Goal: Task Accomplishment & Management: Manage account settings

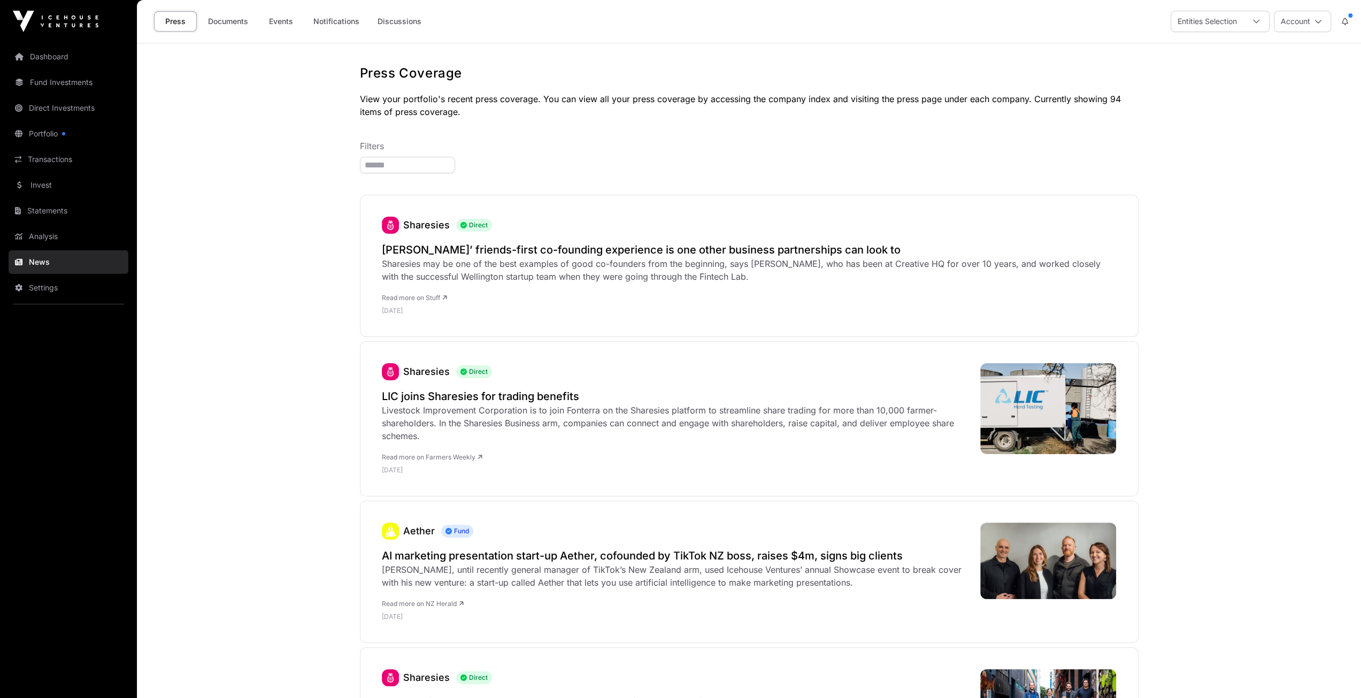
click at [62, 63] on link "Dashboard" at bounding box center [69, 57] width 120 height 24
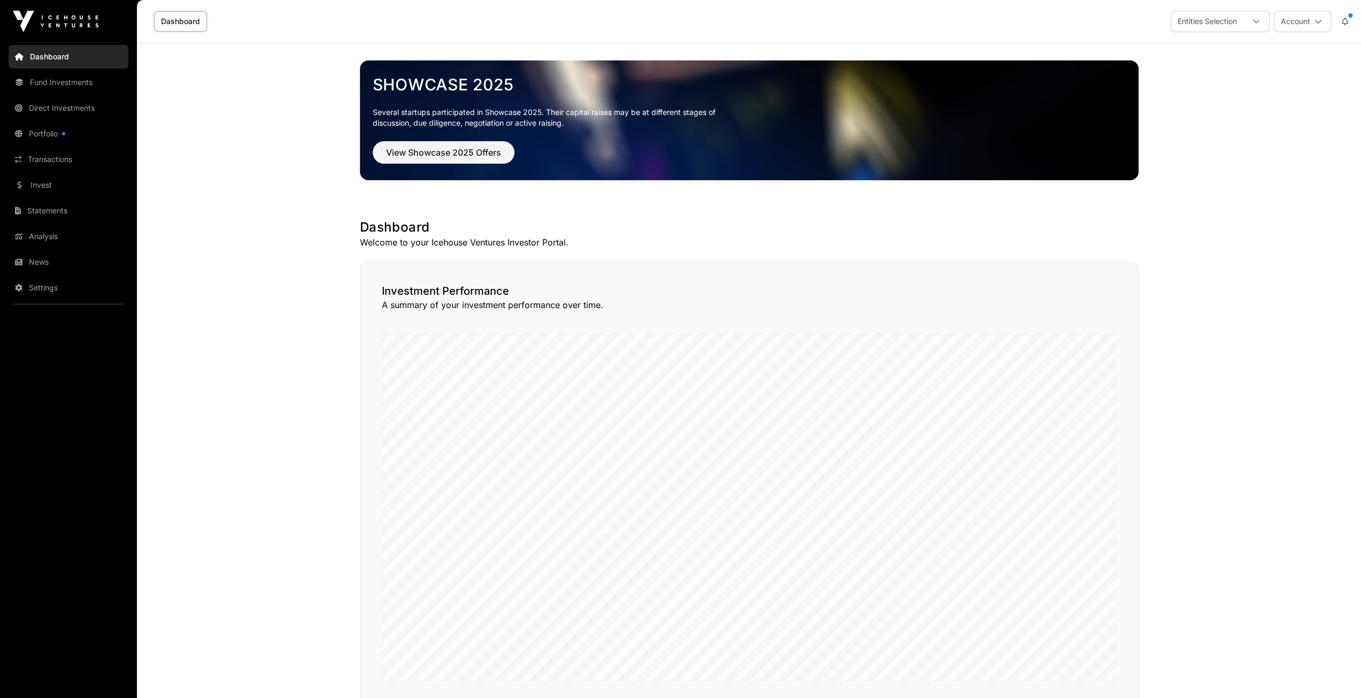
click at [1239, 28] on div "Entities Selection" at bounding box center [1208, 21] width 72 height 20
click at [70, 91] on link "Fund Investments" at bounding box center [69, 83] width 120 height 24
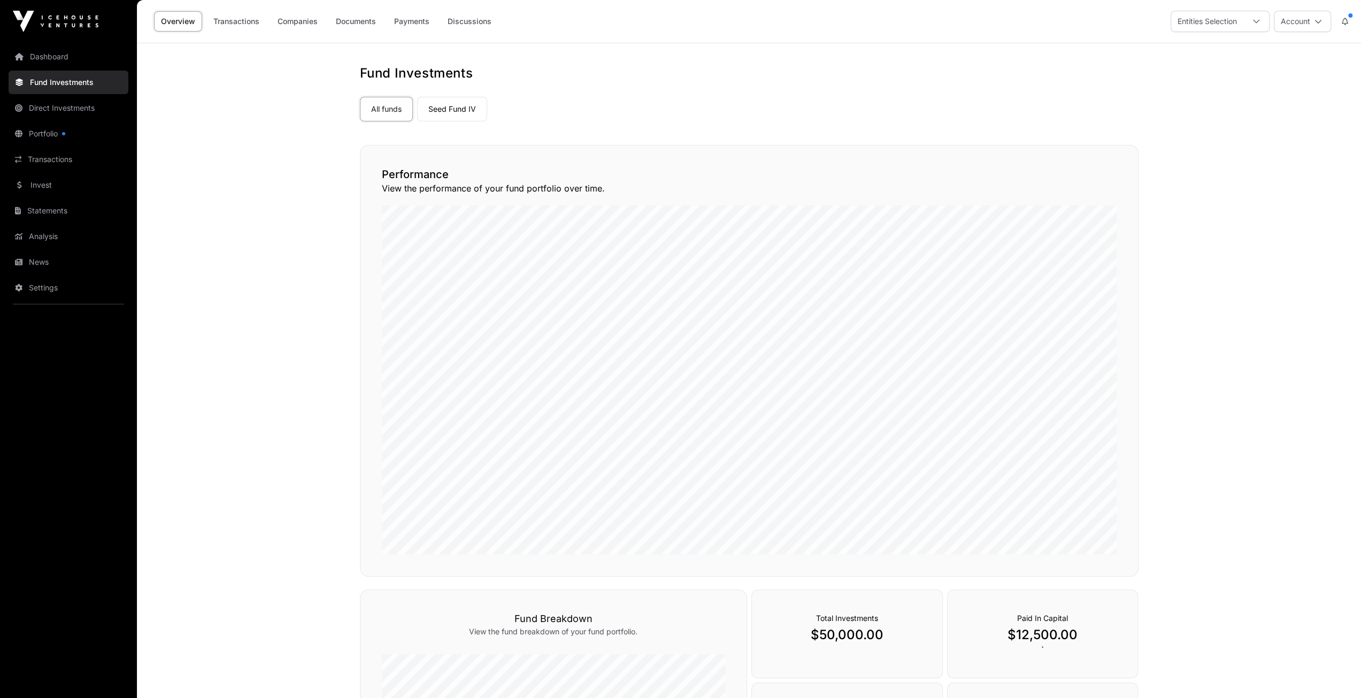
click at [71, 114] on link "Direct Investments" at bounding box center [69, 108] width 120 height 24
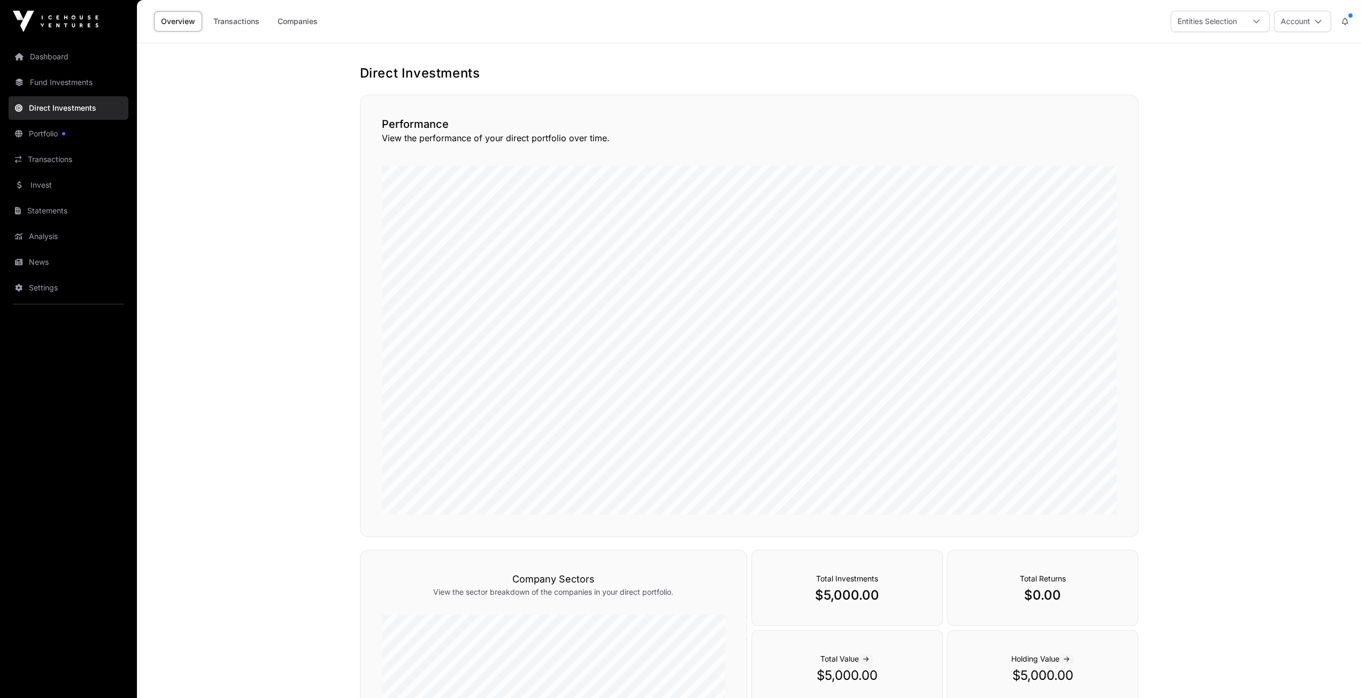
click at [64, 133] on div at bounding box center [63, 133] width 3 height 3
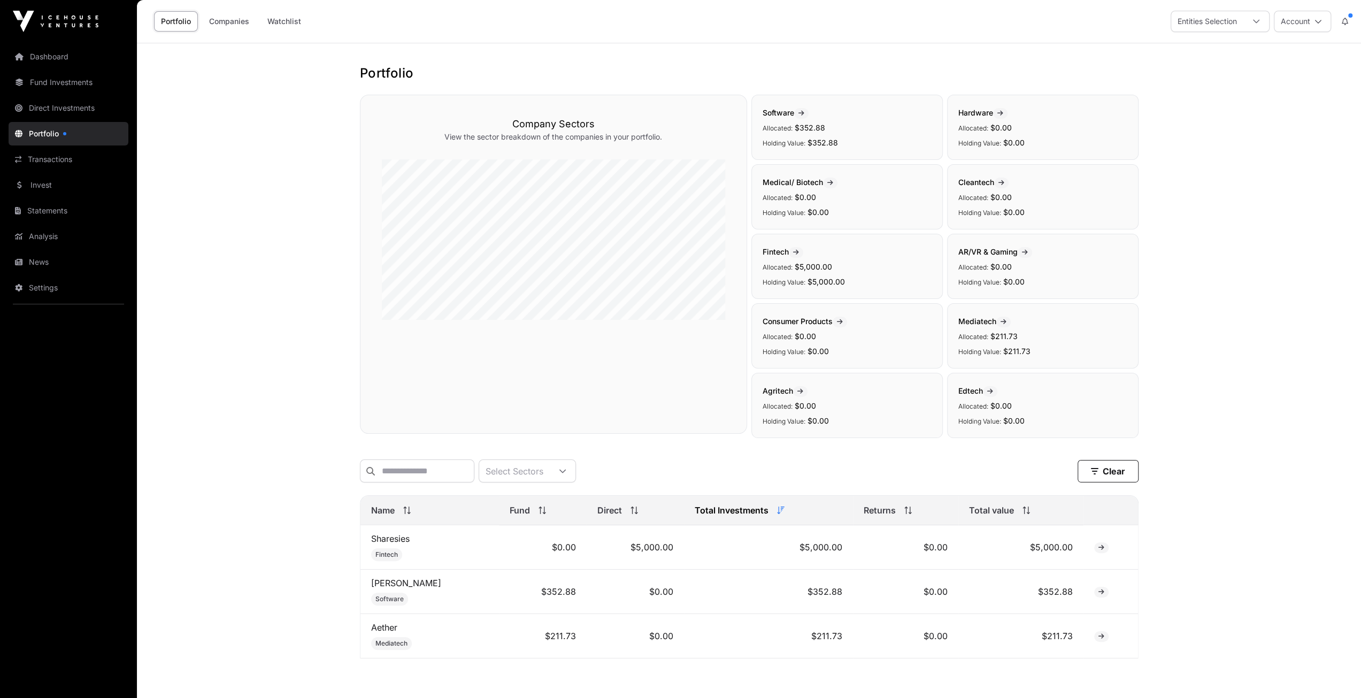
click at [93, 162] on link "Transactions" at bounding box center [69, 160] width 120 height 24
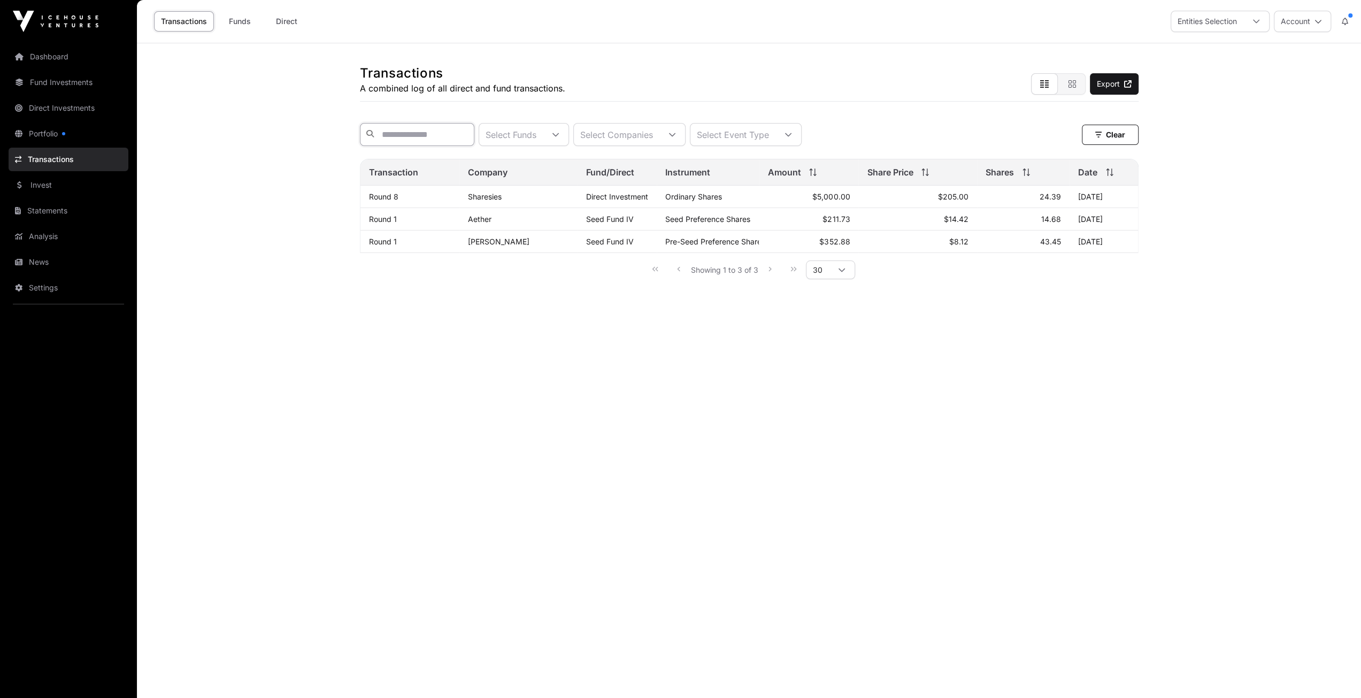
click at [403, 139] on input "text" at bounding box center [417, 134] width 114 height 23
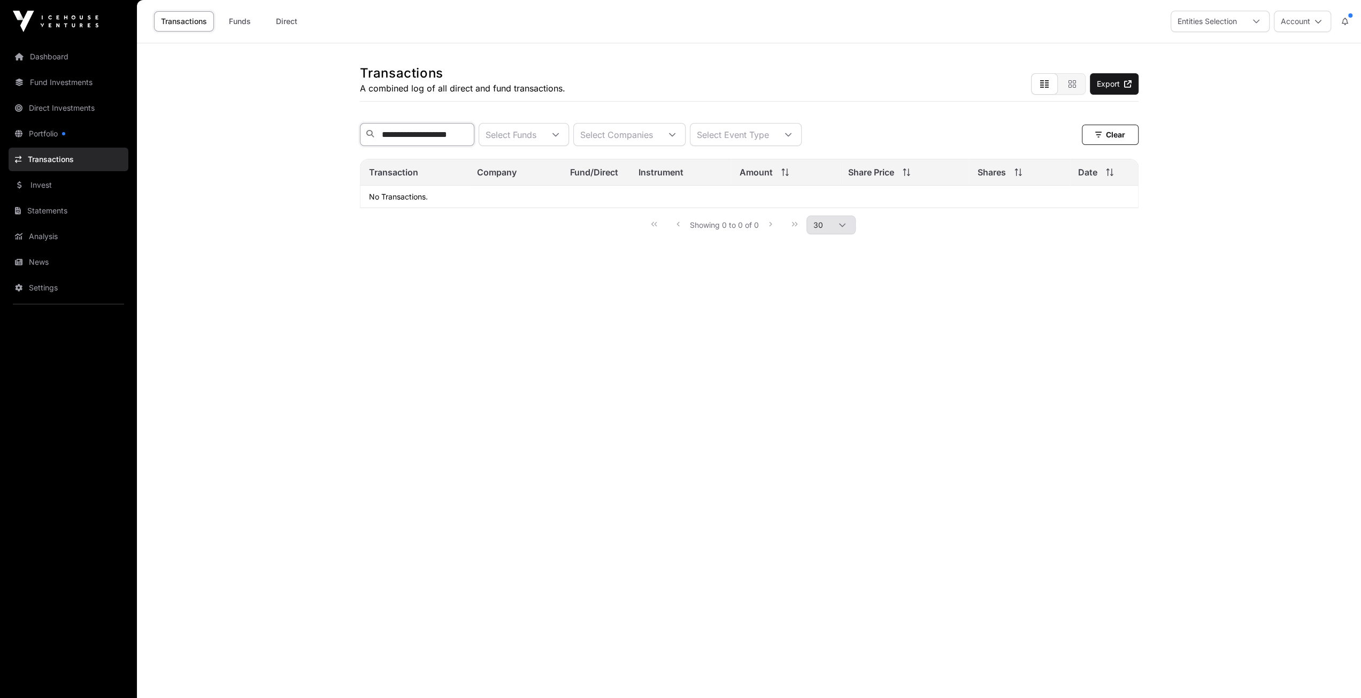
type input "**********"
click at [48, 190] on link "Invest" at bounding box center [69, 185] width 120 height 24
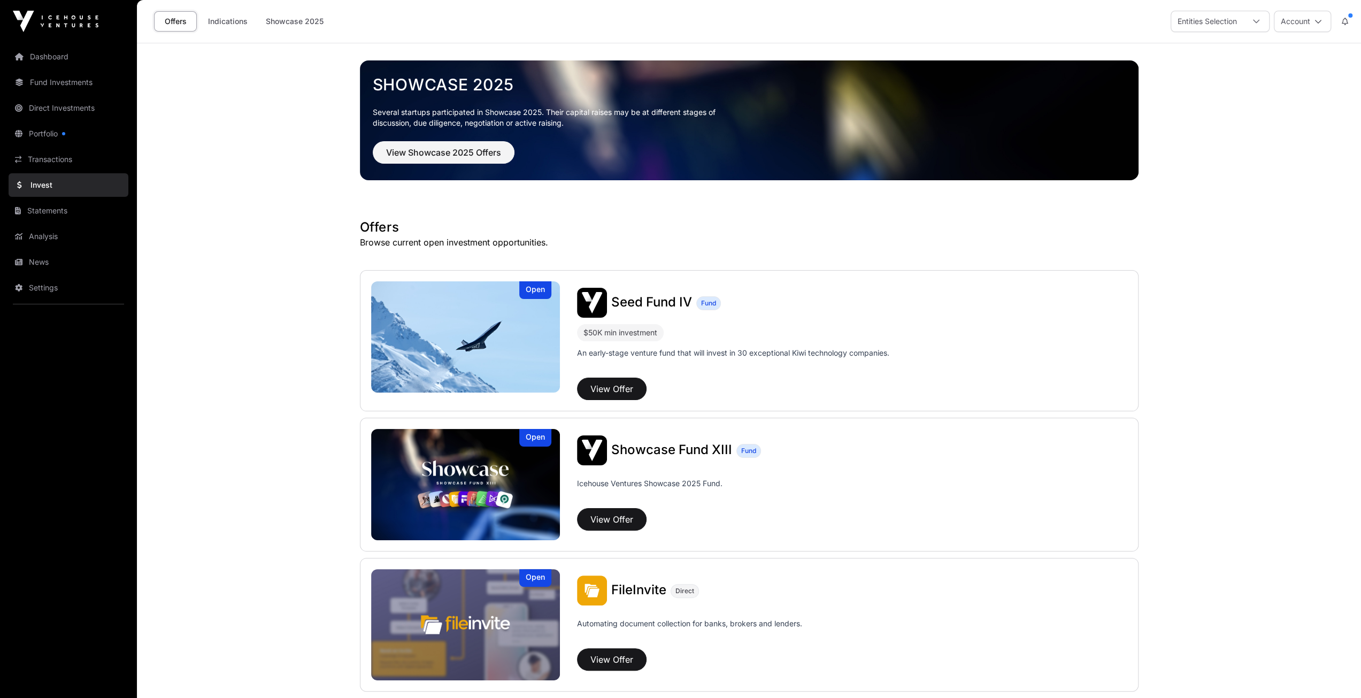
click at [90, 165] on link "Transactions" at bounding box center [69, 160] width 120 height 24
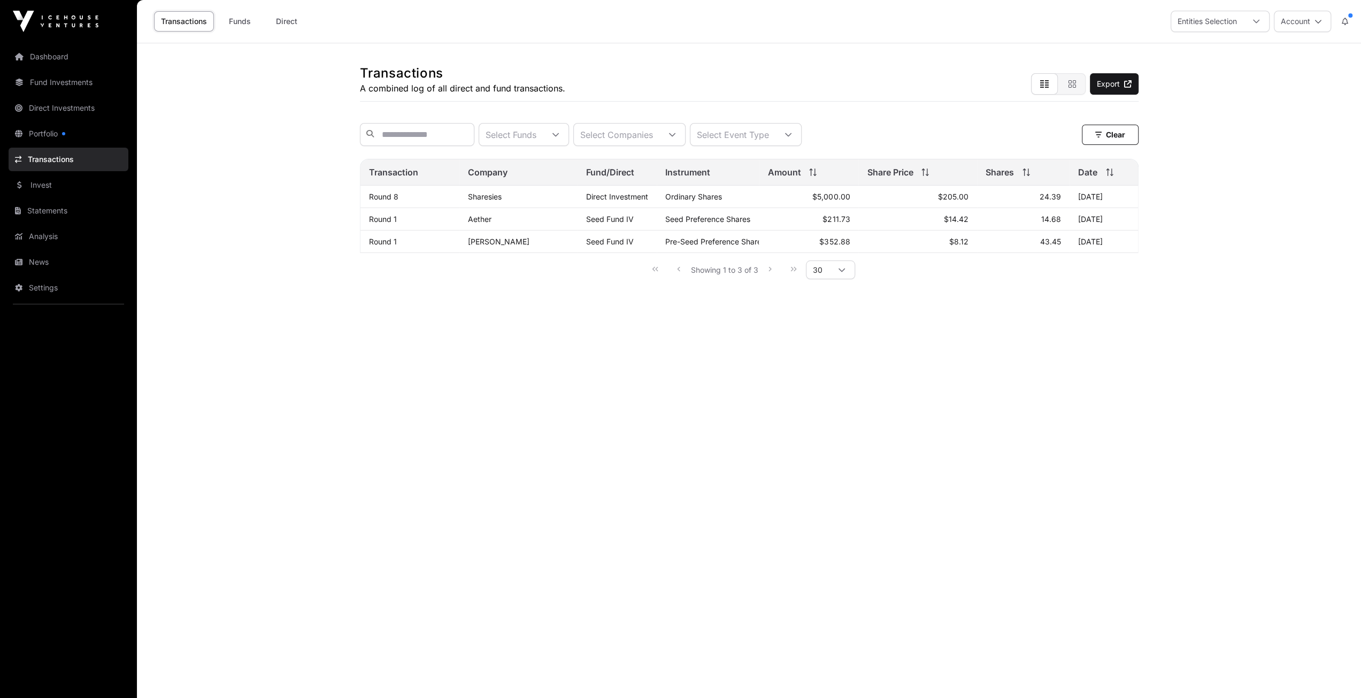
click at [47, 281] on link "Settings" at bounding box center [69, 288] width 120 height 24
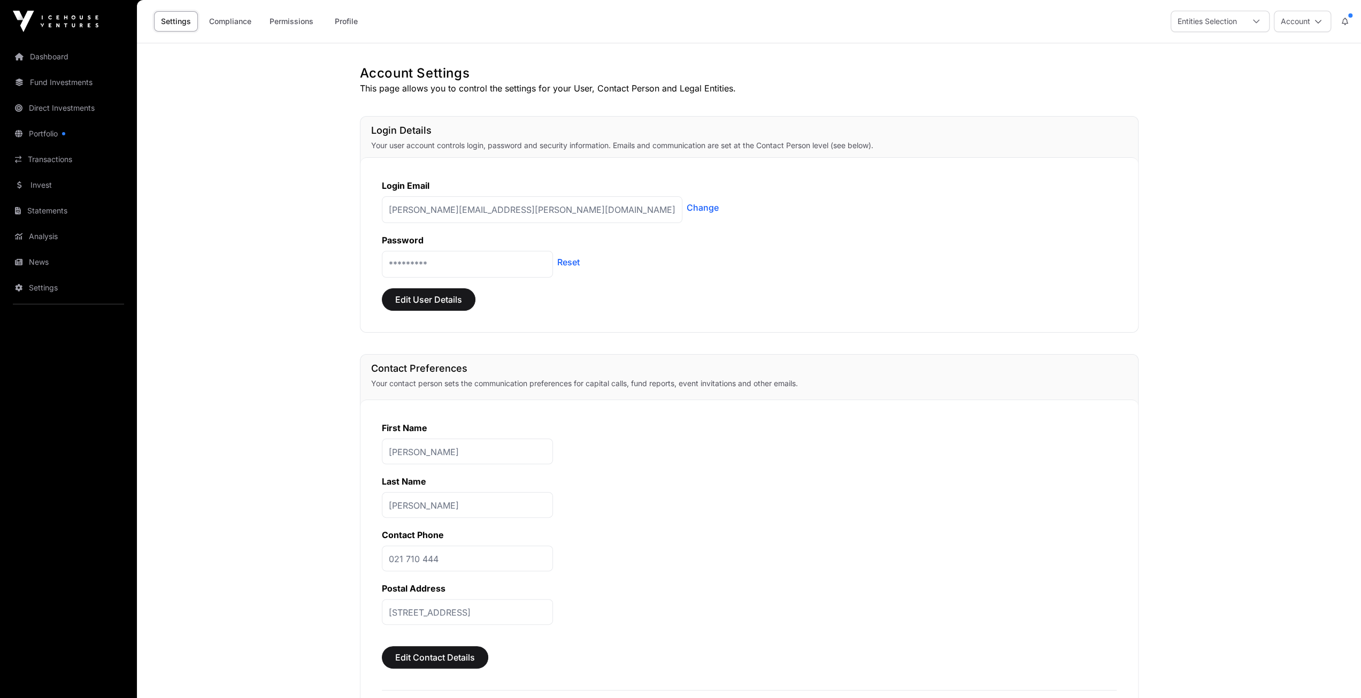
click at [1300, 27] on button "Account" at bounding box center [1302, 21] width 57 height 21
click at [1246, 161] on span "Sign Out" at bounding box center [1236, 166] width 30 height 11
